Goal: Transaction & Acquisition: Purchase product/service

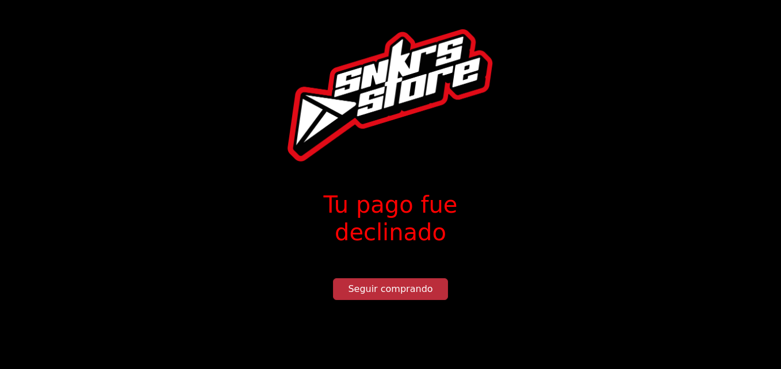
click at [378, 278] on button "Seguir comprando" at bounding box center [390, 289] width 115 height 22
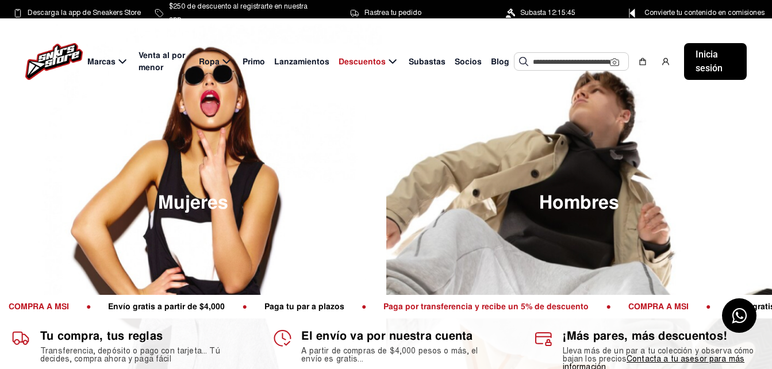
click at [619, 305] on span "COMPRA A MSI" at bounding box center [658, 306] width 78 height 10
click at [619, 308] on span "COMPRA A MSI" at bounding box center [658, 306] width 78 height 10
click at [620, 308] on span "COMPRA A MSI" at bounding box center [659, 306] width 78 height 10
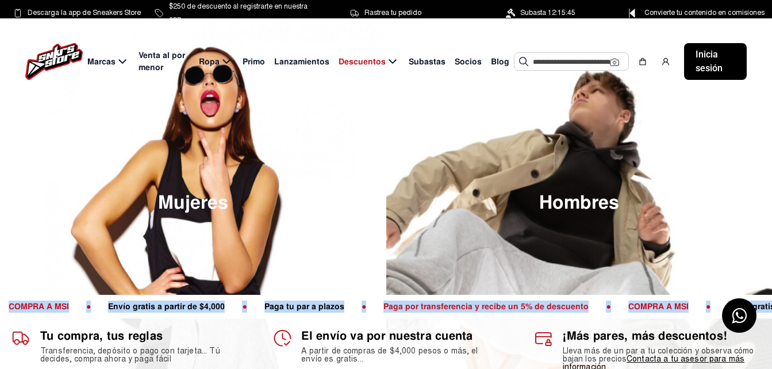
click at [619, 308] on span "COMPRA A MSI" at bounding box center [658, 306] width 78 height 10
drag, startPoint x: 455, startPoint y: 308, endPoint x: 443, endPoint y: 309, distance: 11.6
click at [620, 309] on span "COMPRA A MSI" at bounding box center [659, 306] width 78 height 10
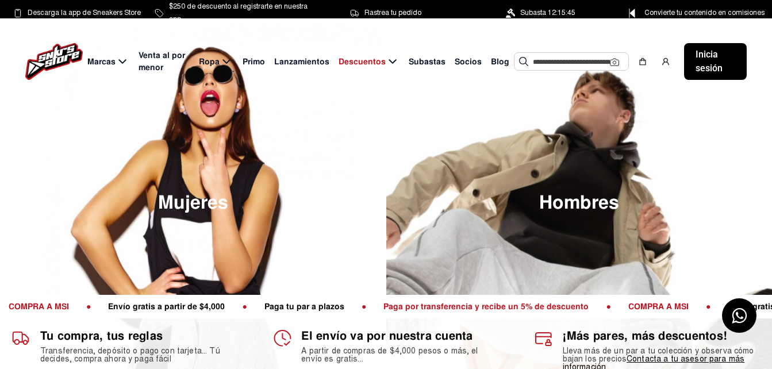
click at [620, 308] on span "COMPRA A MSI" at bounding box center [659, 306] width 78 height 10
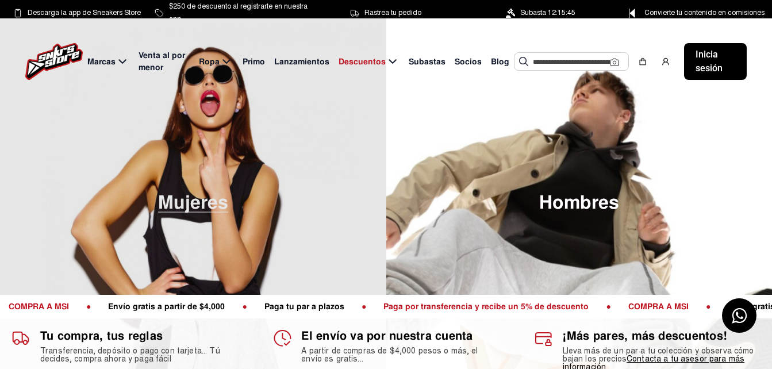
scroll to position [57, 0]
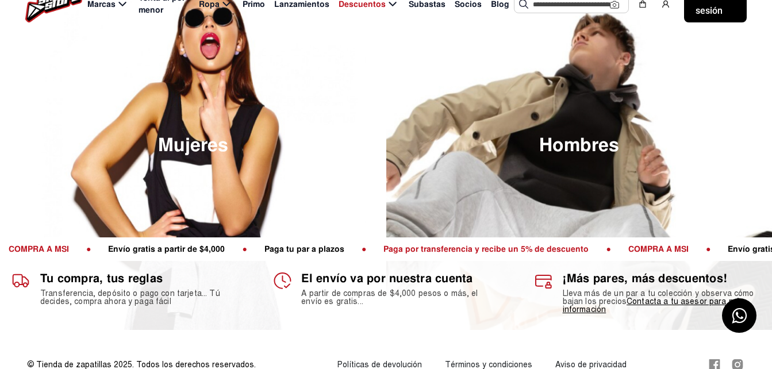
click at [619, 250] on span "COMPRA A MSI" at bounding box center [658, 249] width 78 height 10
click at [616, 250] on span "COMPRA A MSI" at bounding box center [655, 249] width 78 height 10
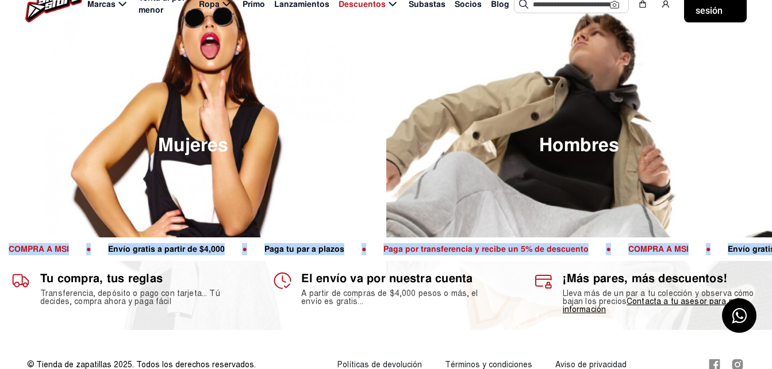
click at [616, 250] on span "COMPRA A MSI" at bounding box center [655, 249] width 78 height 10
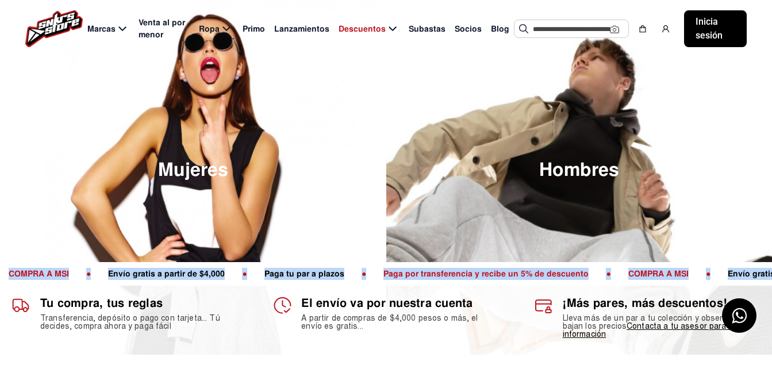
scroll to position [0, 0]
